Goal: Task Accomplishment & Management: Manage account settings

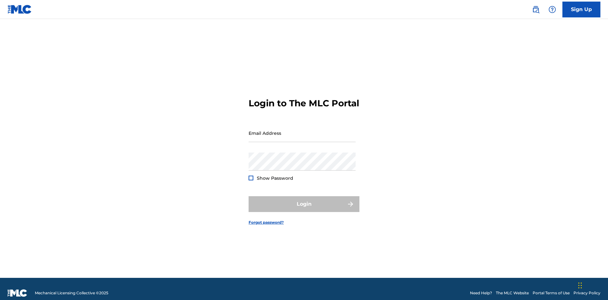
scroll to position [8, 0]
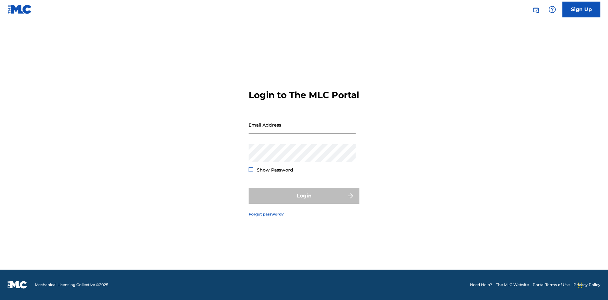
click at [302, 130] on input "Email Address" at bounding box center [302, 125] width 107 height 18
type input "[PERSON_NAME][EMAIL_ADDRESS][DOMAIN_NAME]"
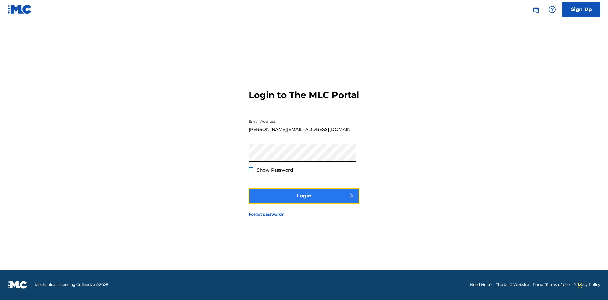
click at [304, 202] on button "Login" at bounding box center [304, 196] width 111 height 16
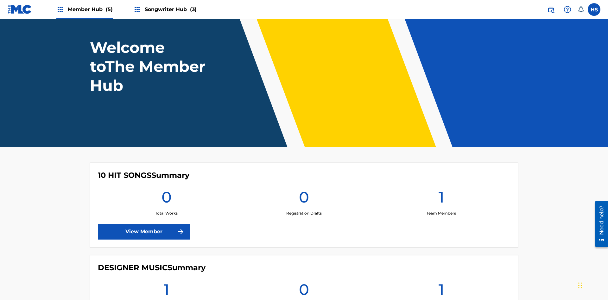
scroll to position [213, 0]
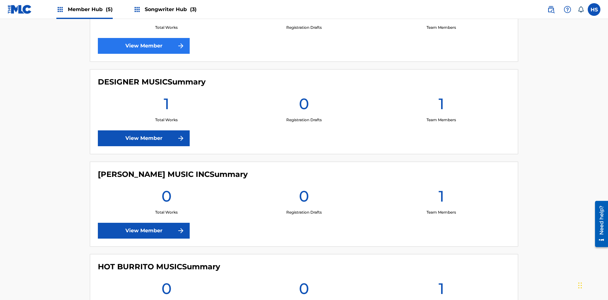
click at [144, 46] on link "View Member" at bounding box center [144, 46] width 92 height 16
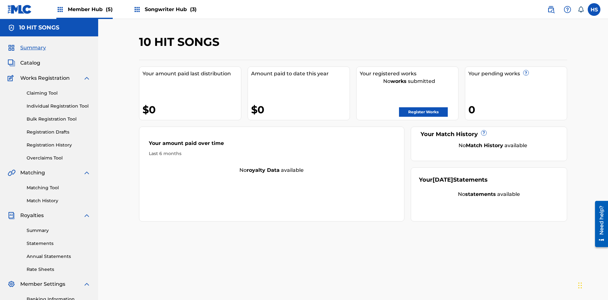
click at [170, 9] on span "Songwriter Hub (3)" at bounding box center [171, 9] width 52 height 7
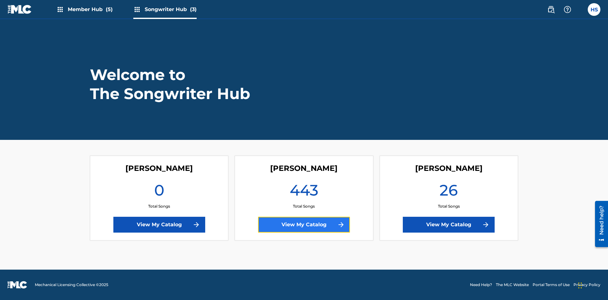
click at [304, 225] on link "View My Catalog" at bounding box center [304, 225] width 92 height 16
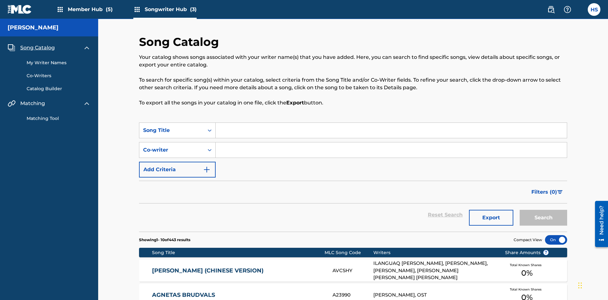
scroll to position [6, 0]
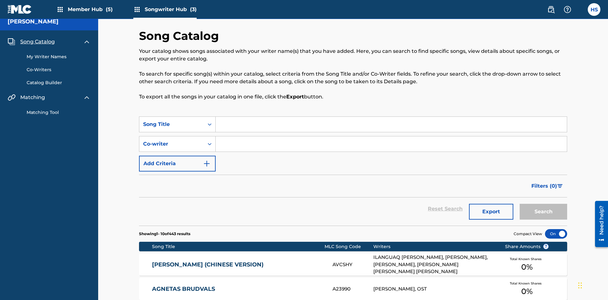
click at [37, 42] on span "Song Catalog" at bounding box center [37, 42] width 35 height 8
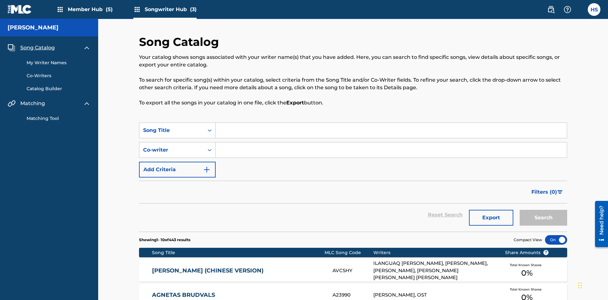
scroll to position [22, 0]
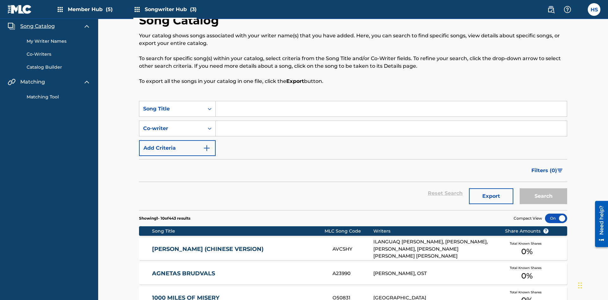
click at [59, 41] on link "My Writer Names" at bounding box center [59, 41] width 64 height 7
